Goal: Transaction & Acquisition: Purchase product/service

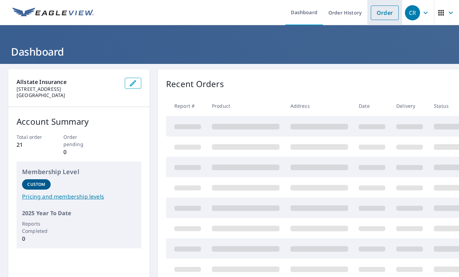
click at [381, 12] on link "Order" at bounding box center [385, 13] width 28 height 14
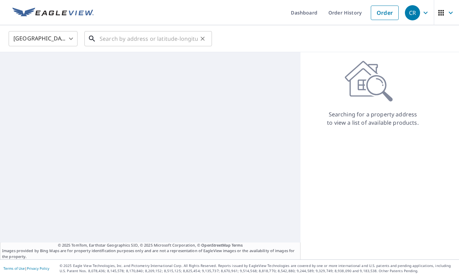
click at [150, 38] on input "text" at bounding box center [149, 38] width 98 height 19
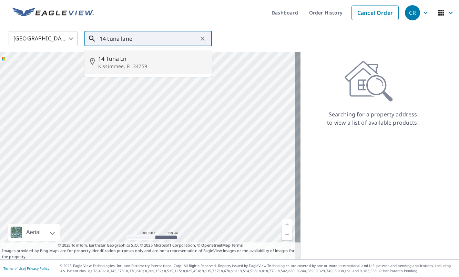
click at [139, 57] on span "14 Tuna Ln" at bounding box center [152, 58] width 108 height 8
type input "[STREET_ADDRESS]"
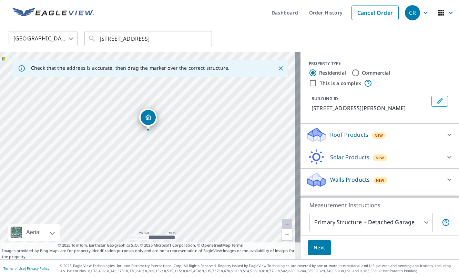
drag, startPoint x: 95, startPoint y: 184, endPoint x: 172, endPoint y: 157, distance: 82.0
click at [172, 157] on div "[STREET_ADDRESS]" at bounding box center [150, 155] width 301 height 207
drag, startPoint x: 161, startPoint y: 117, endPoint x: 158, endPoint y: 125, distance: 8.2
click at [158, 125] on div "[STREET_ADDRESS]" at bounding box center [150, 155] width 301 height 207
click at [99, 111] on div "[STREET_ADDRESS]" at bounding box center [150, 155] width 301 height 207
